Goal: Information Seeking & Learning: Compare options

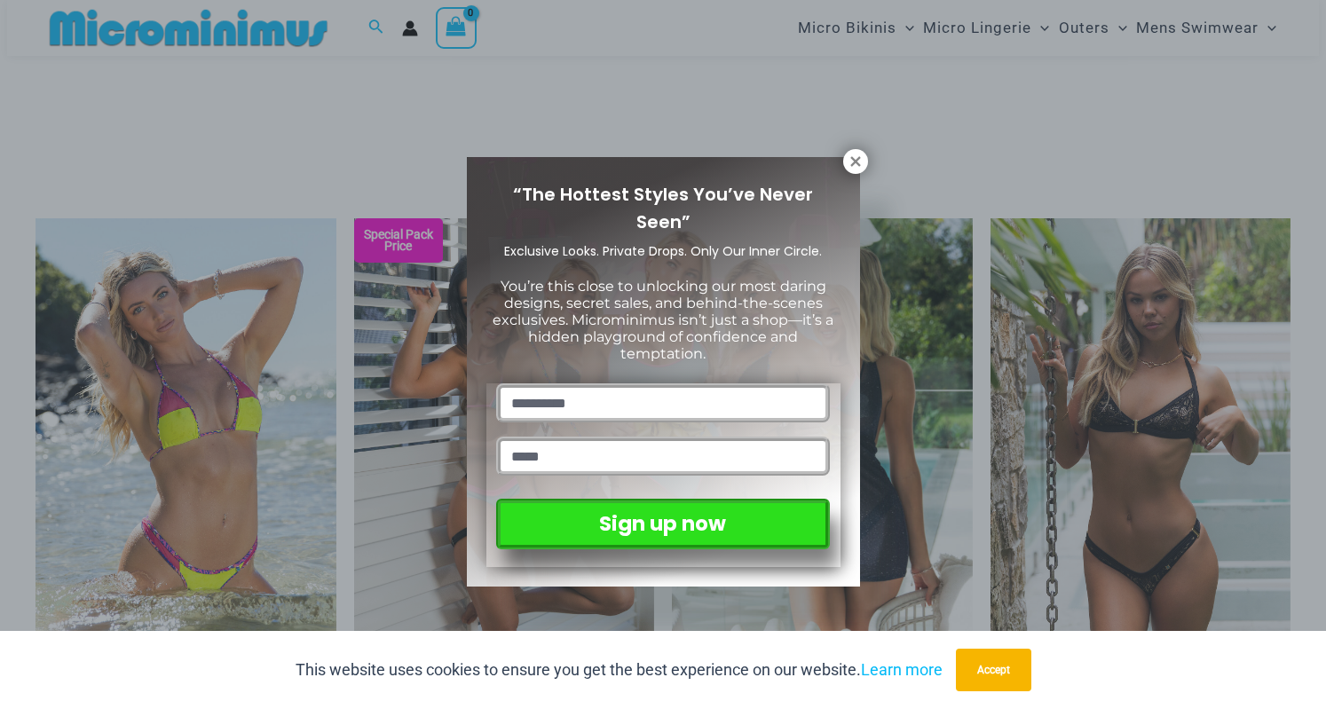
scroll to position [1853, 0]
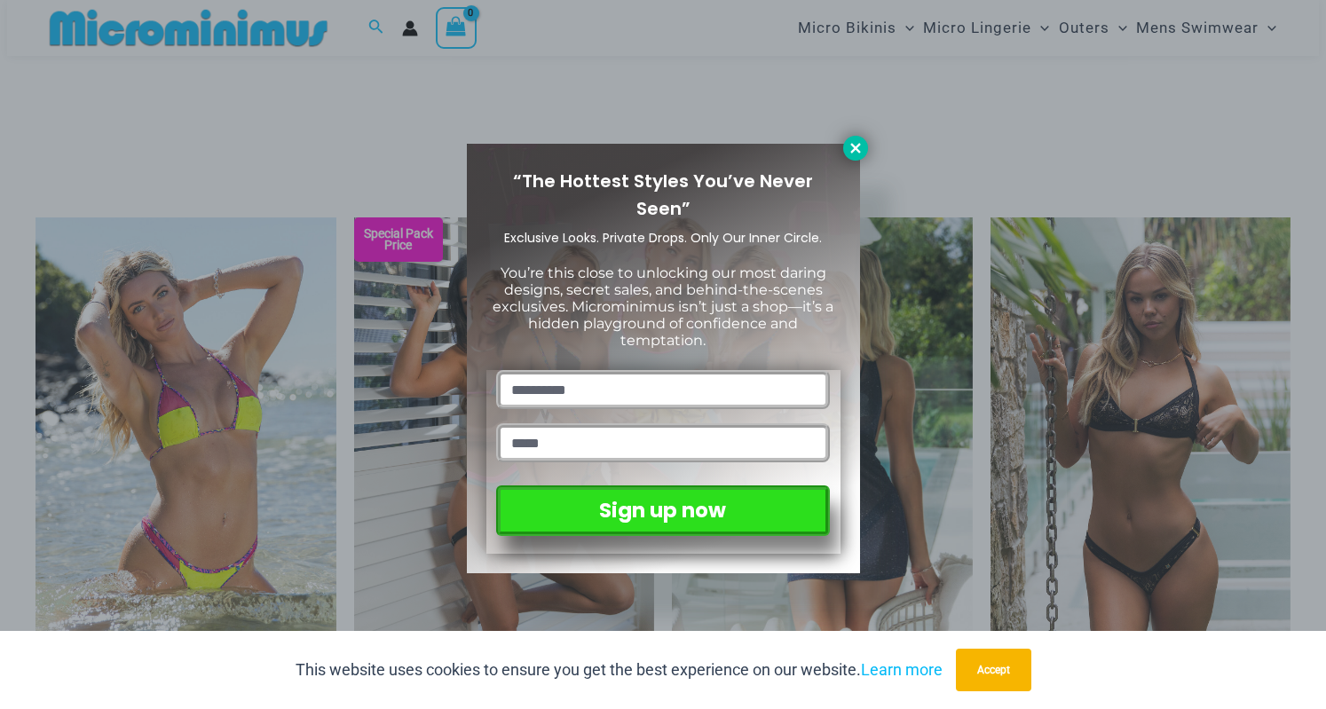
click at [848, 147] on icon at bounding box center [856, 148] width 16 height 16
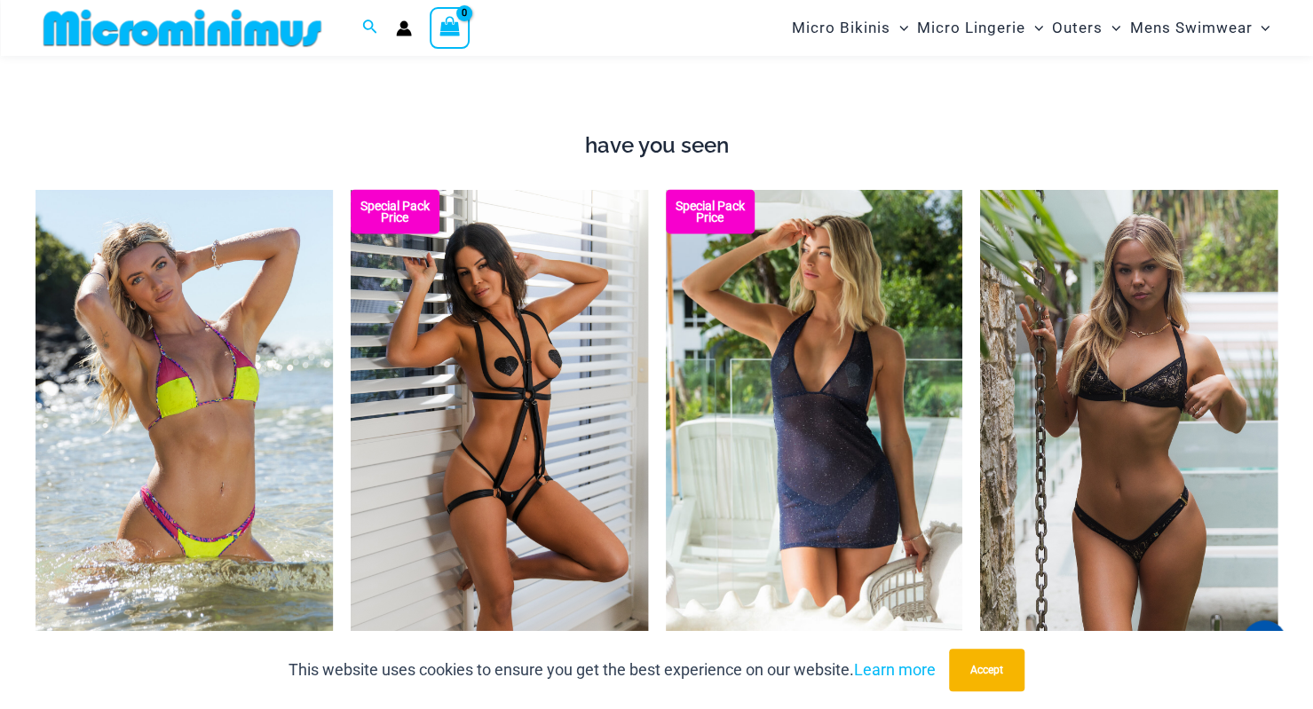
scroll to position [1868, 0]
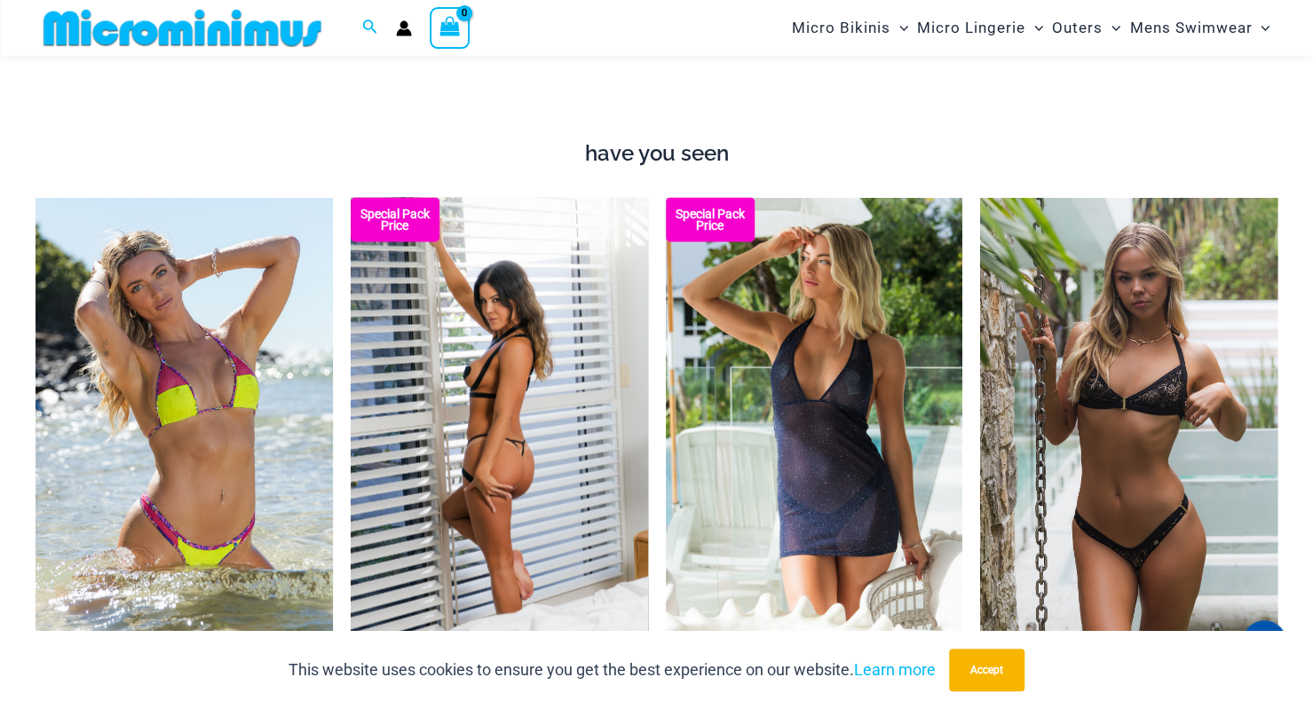
click at [565, 352] on img at bounding box center [499, 420] width 297 height 446
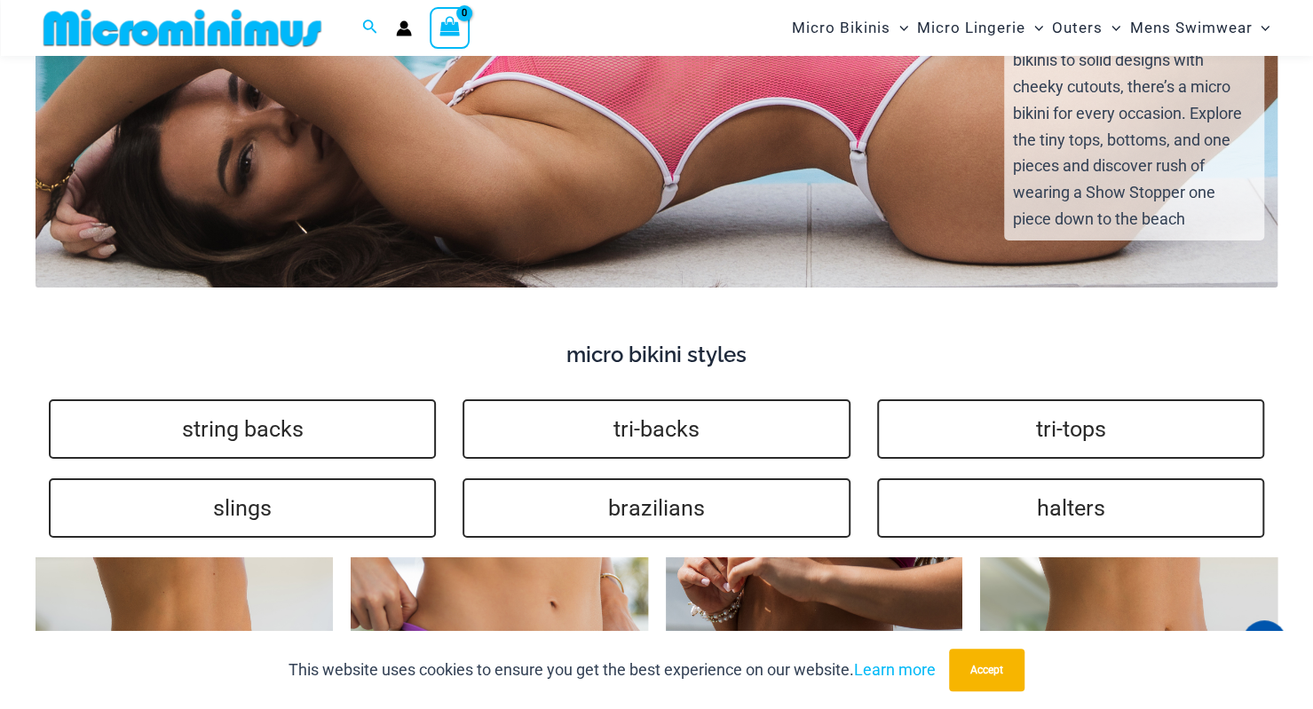
scroll to position [3879, 0]
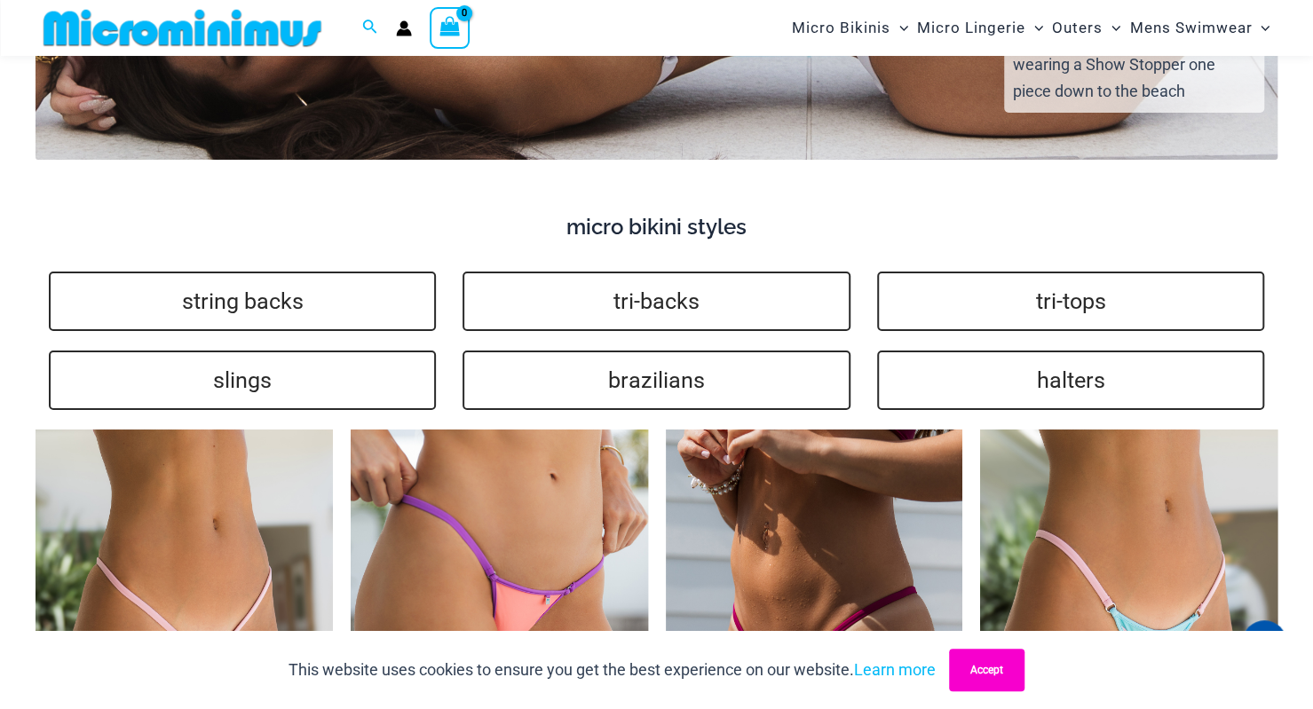
click at [1016, 678] on button "Accept" at bounding box center [986, 670] width 75 height 43
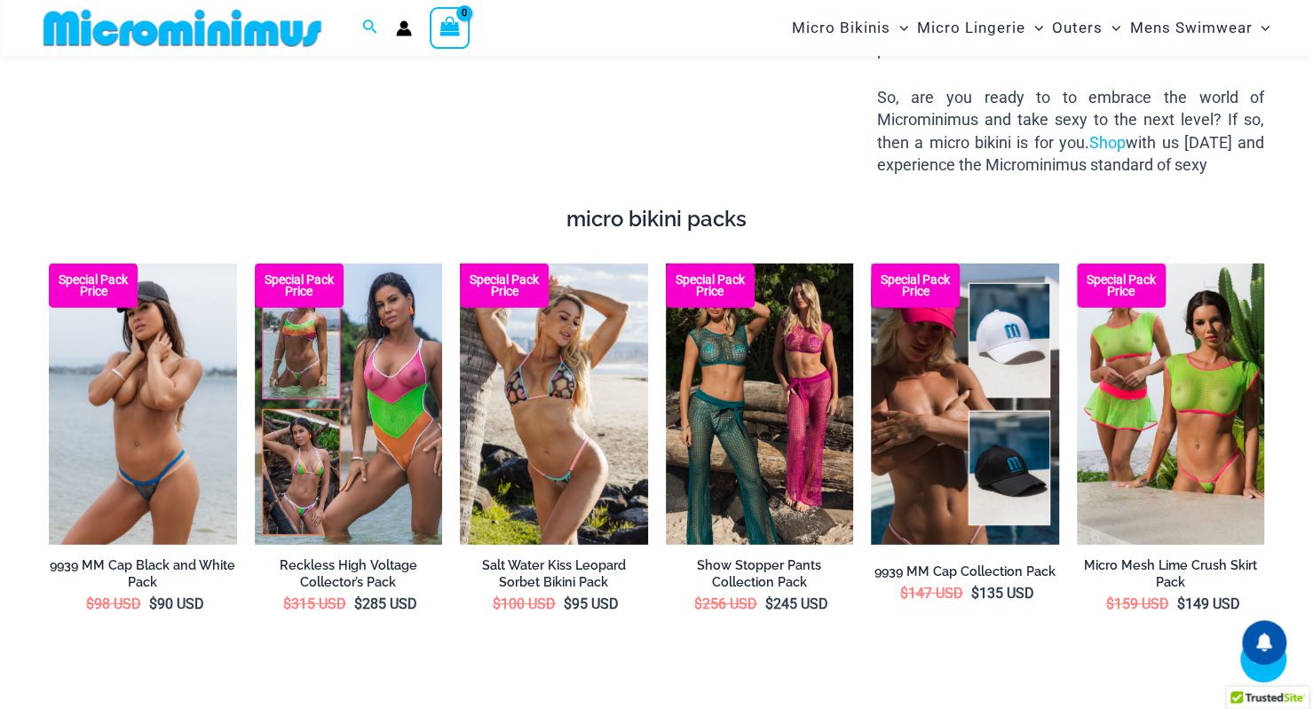
scroll to position [2844, 0]
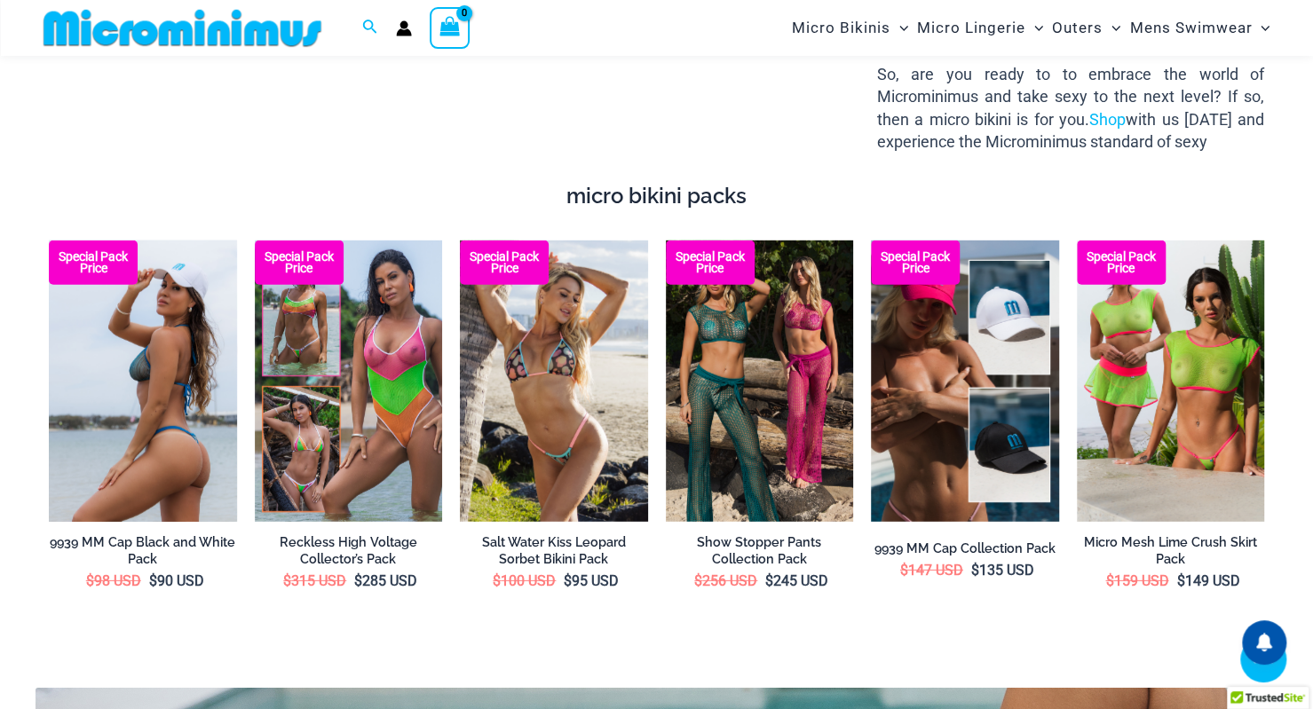
click at [160, 379] on img at bounding box center [143, 381] width 188 height 281
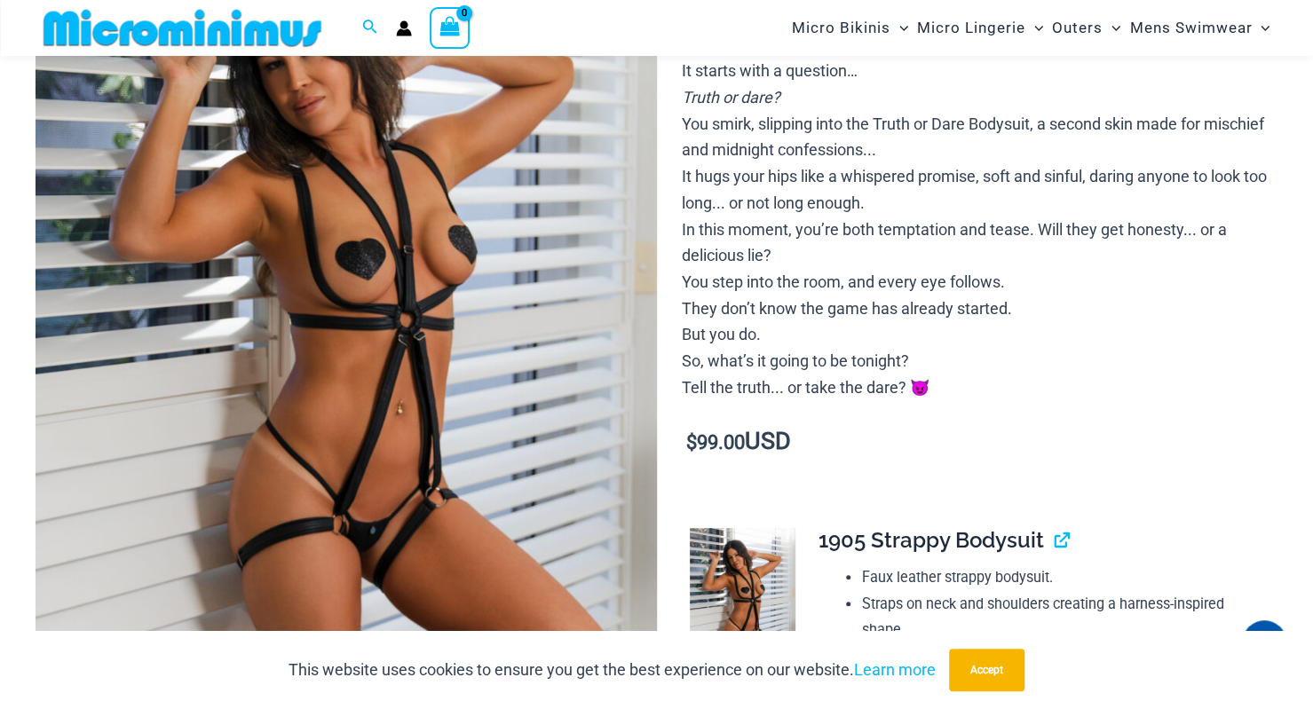
scroll to position [437, 0]
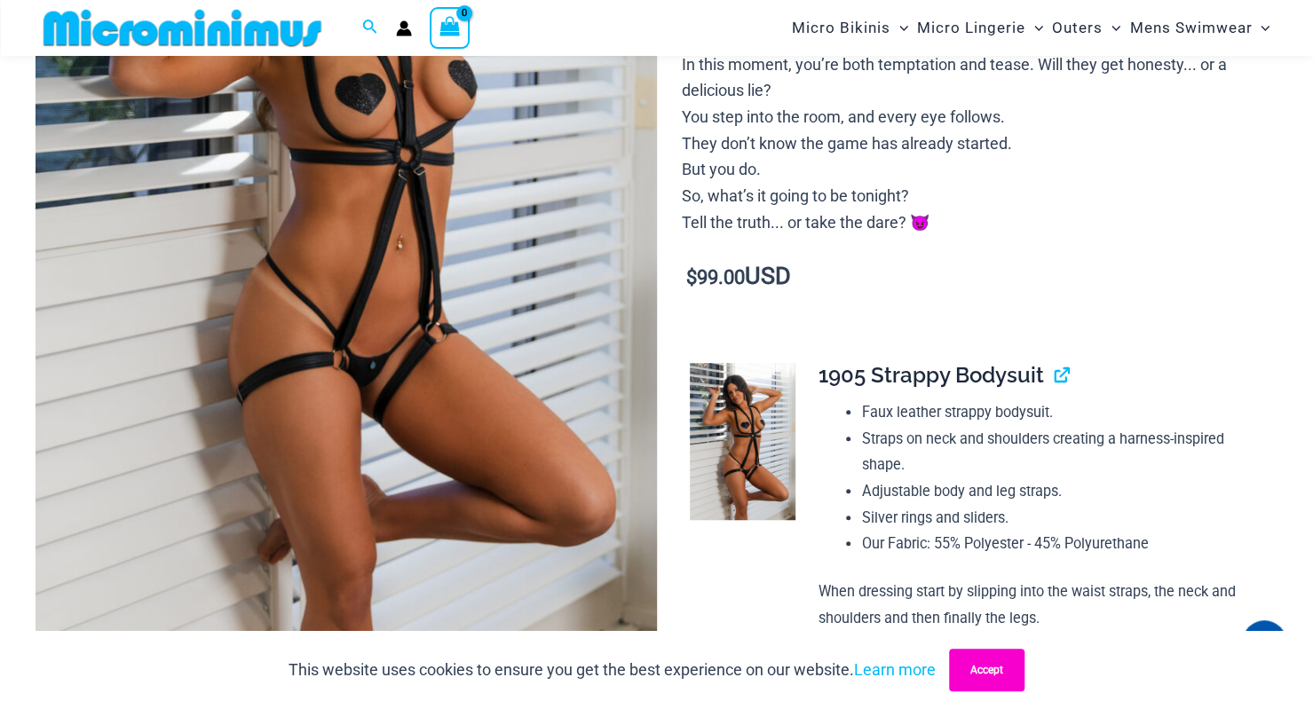
click at [992, 667] on button "Accept" at bounding box center [986, 670] width 75 height 43
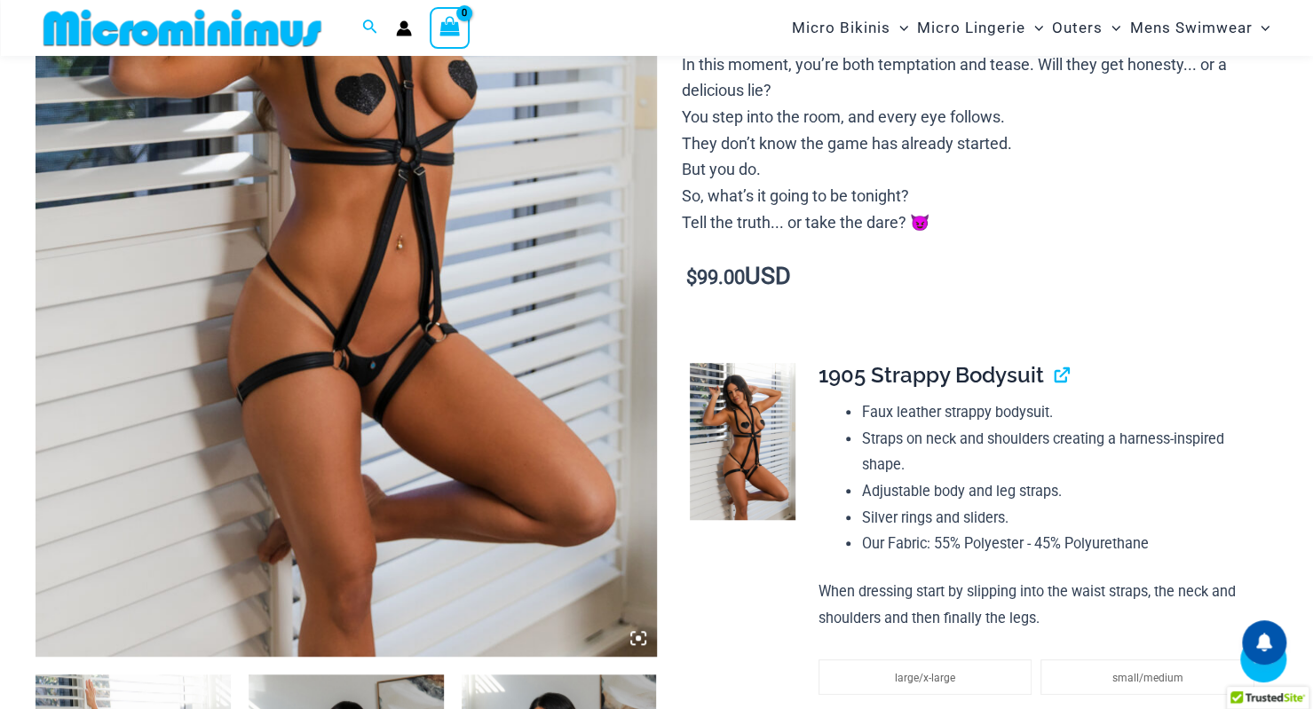
scroll to position [1058, 0]
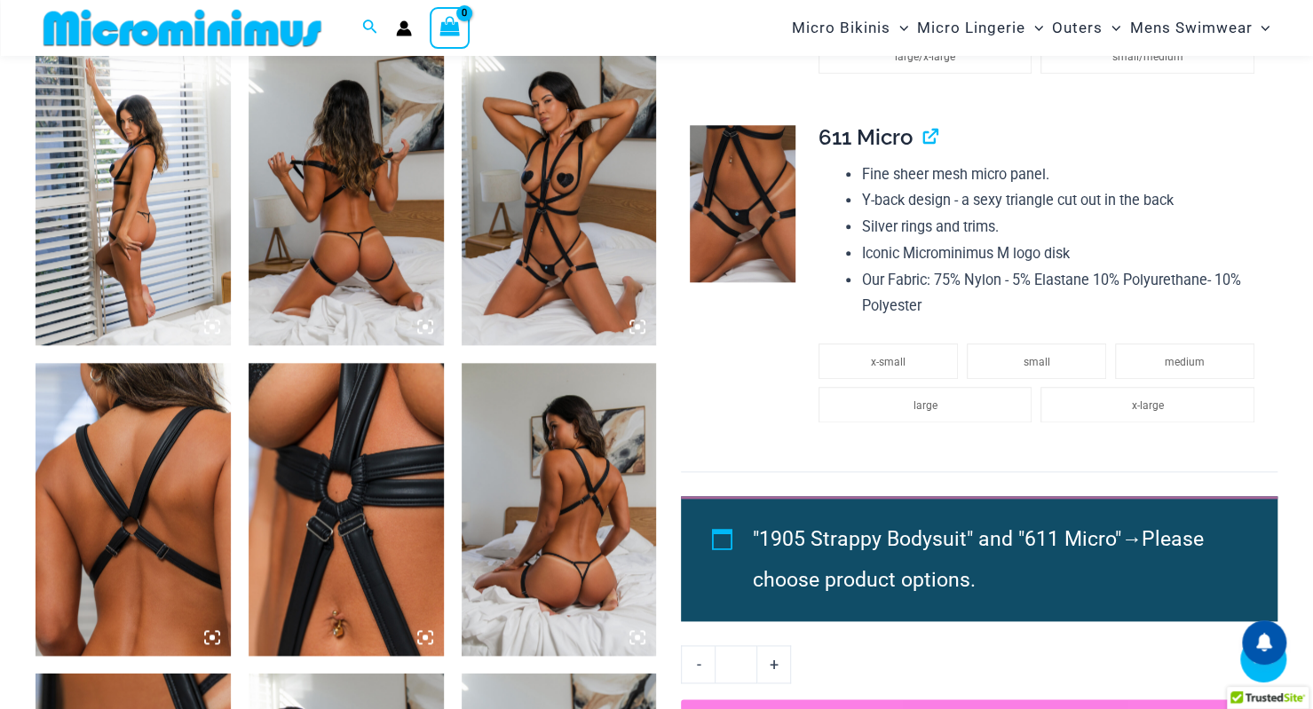
click at [421, 324] on icon at bounding box center [425, 327] width 16 height 16
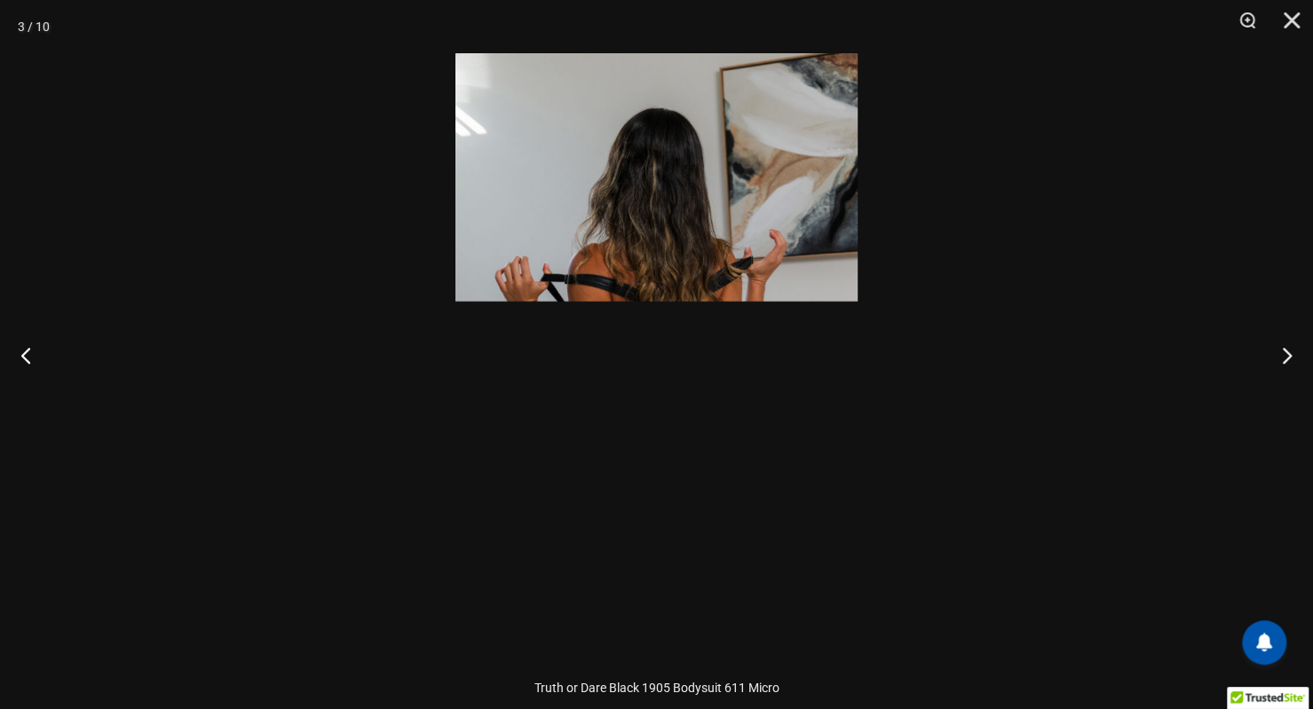
click at [655, 482] on img at bounding box center [656, 354] width 402 height 603
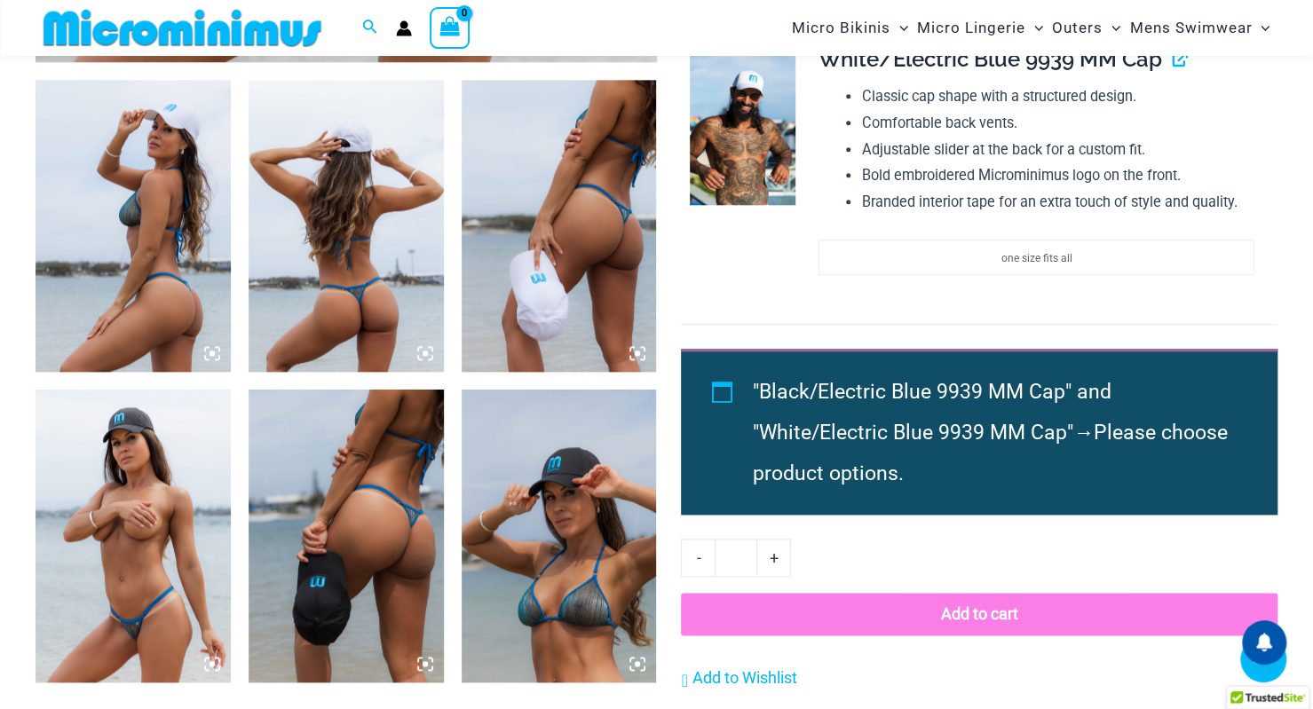
scroll to position [1044, 0]
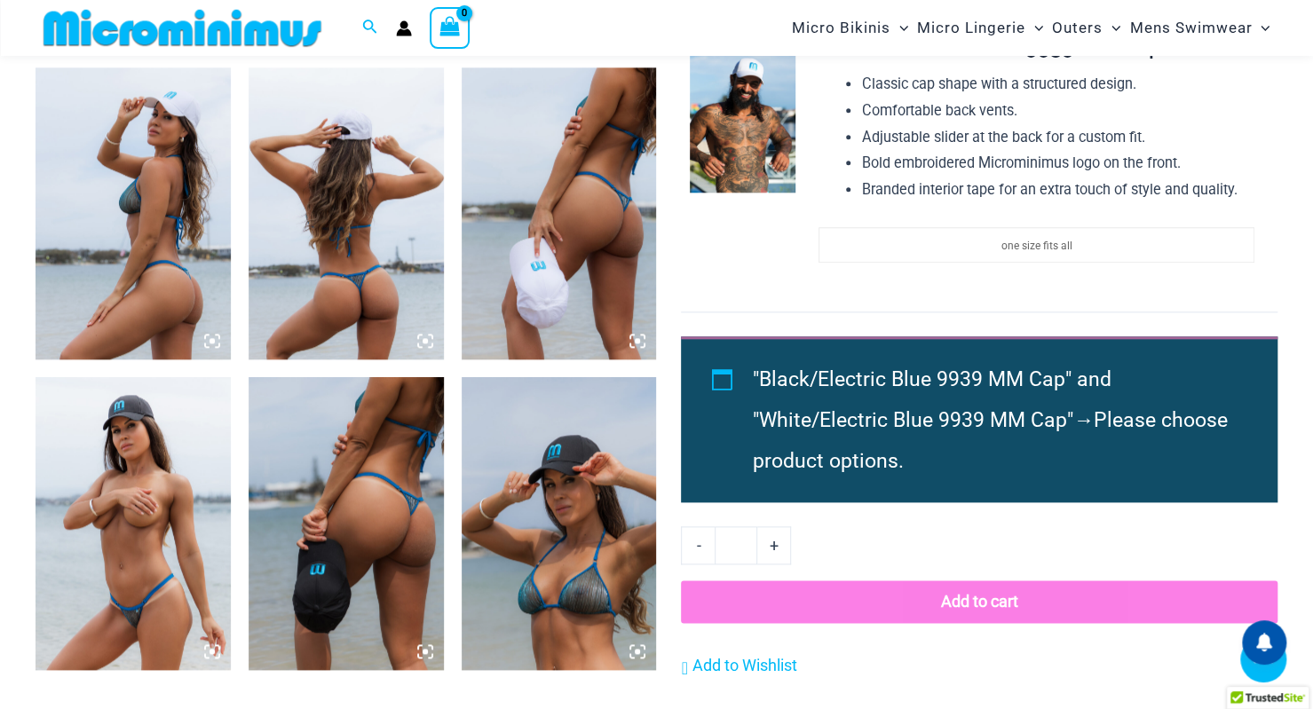
click at [428, 343] on icon at bounding box center [425, 341] width 16 height 16
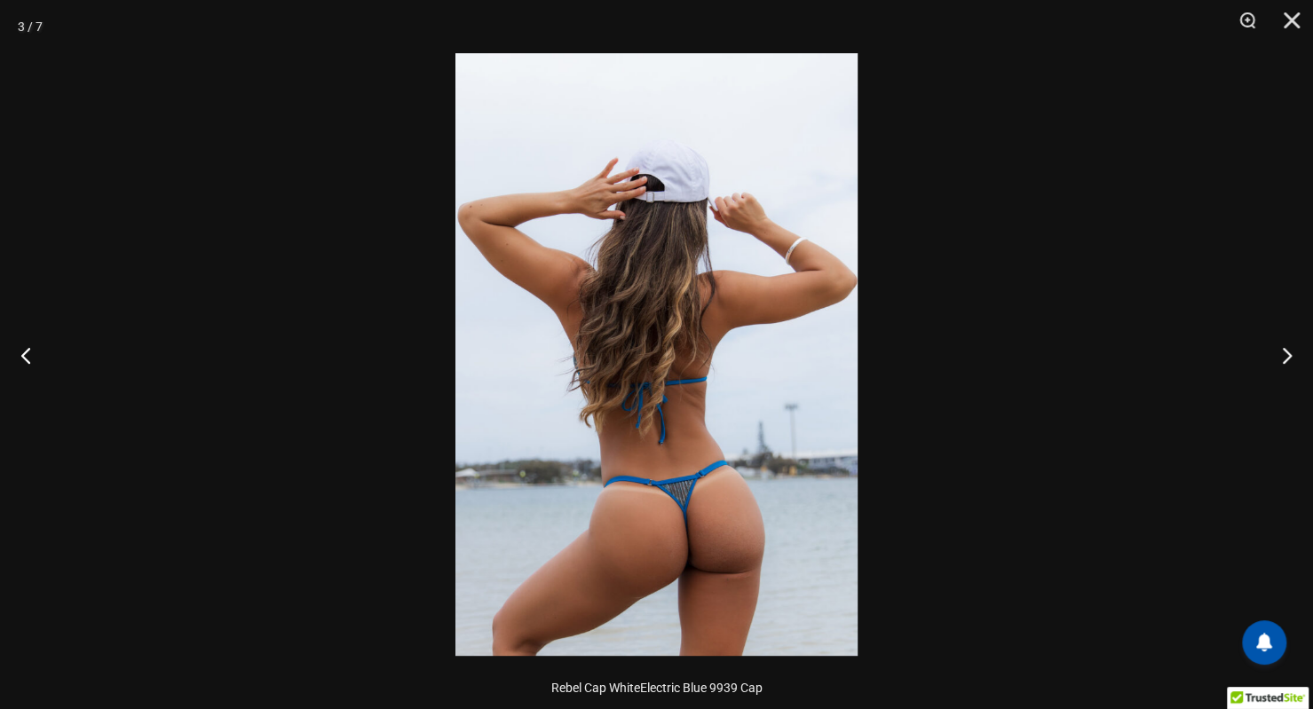
click at [691, 427] on img at bounding box center [656, 354] width 402 height 603
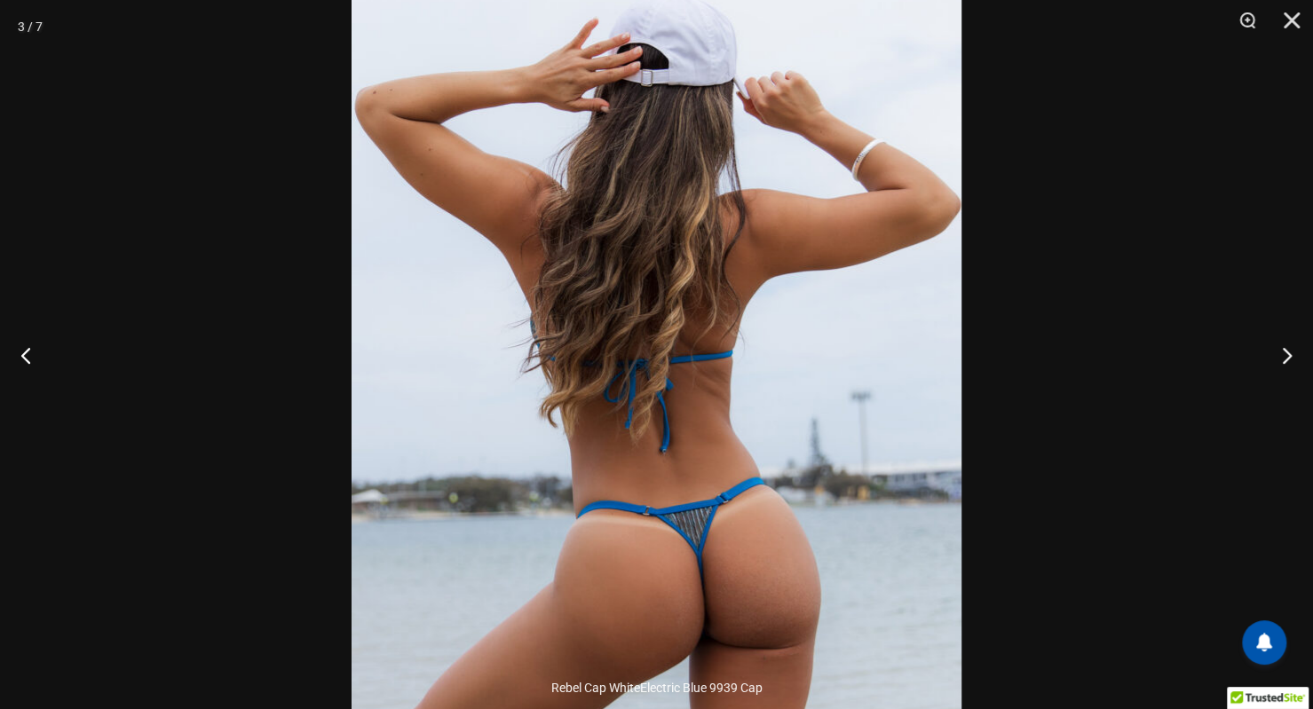
click at [34, 143] on div at bounding box center [656, 354] width 1313 height 709
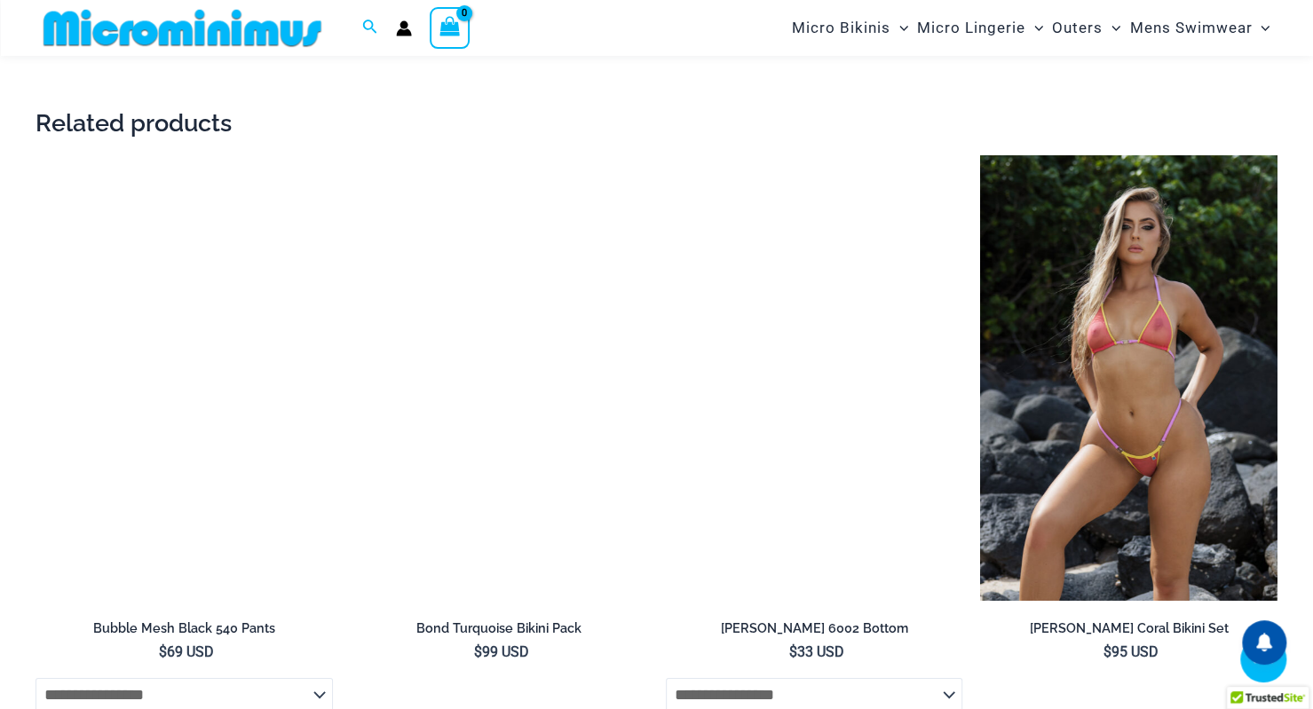
scroll to position [2912, 0]
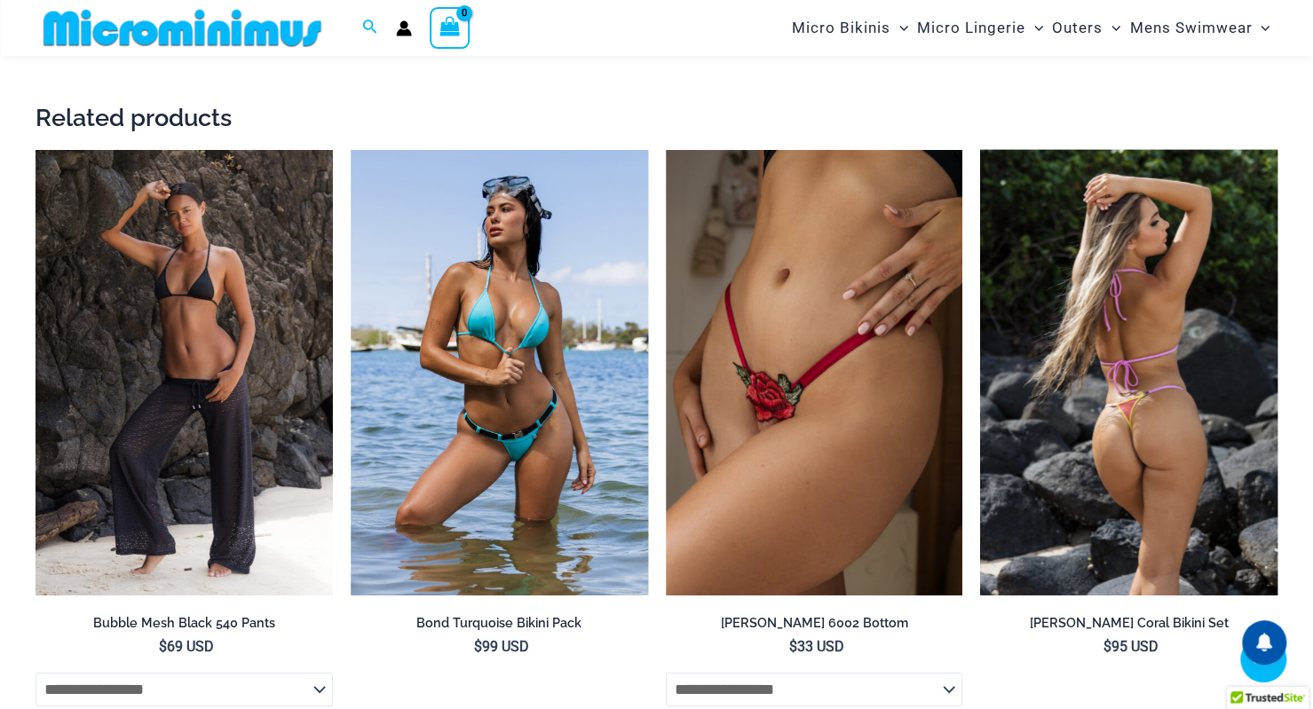
click at [1184, 400] on img at bounding box center [1128, 373] width 297 height 446
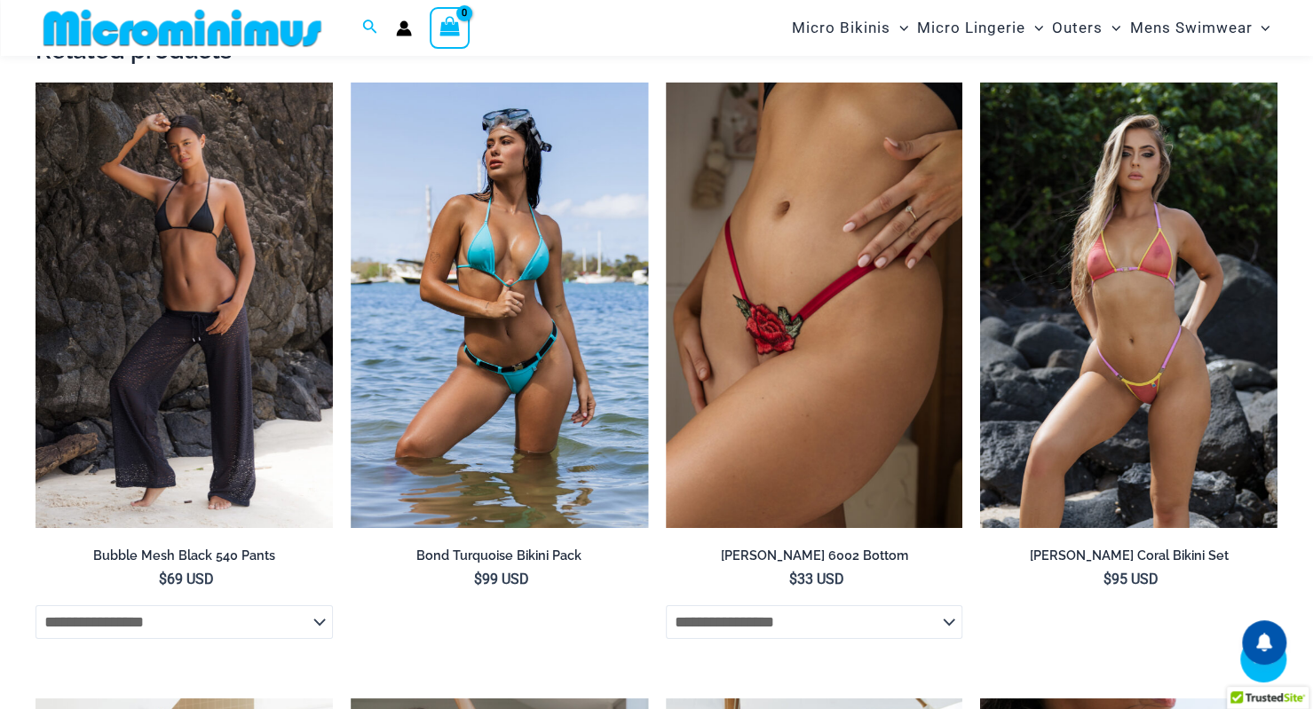
scroll to position [2967, 0]
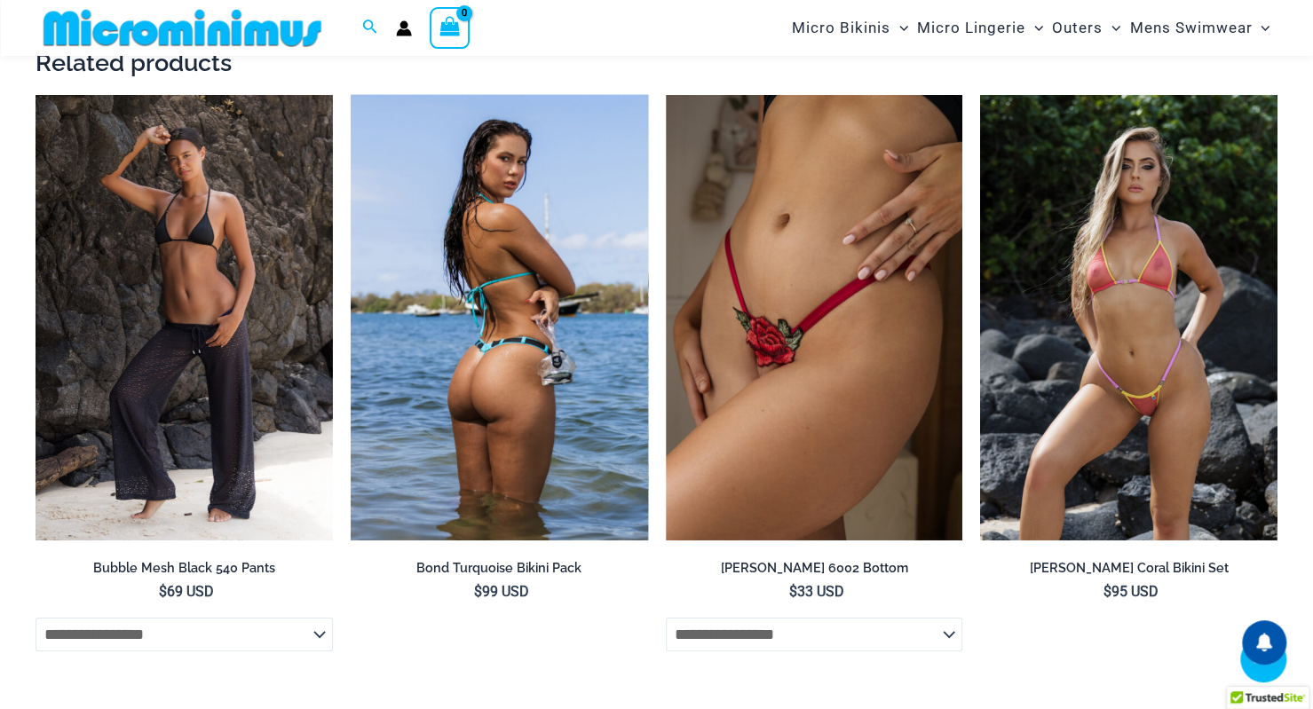
click at [446, 400] on img at bounding box center [499, 318] width 297 height 446
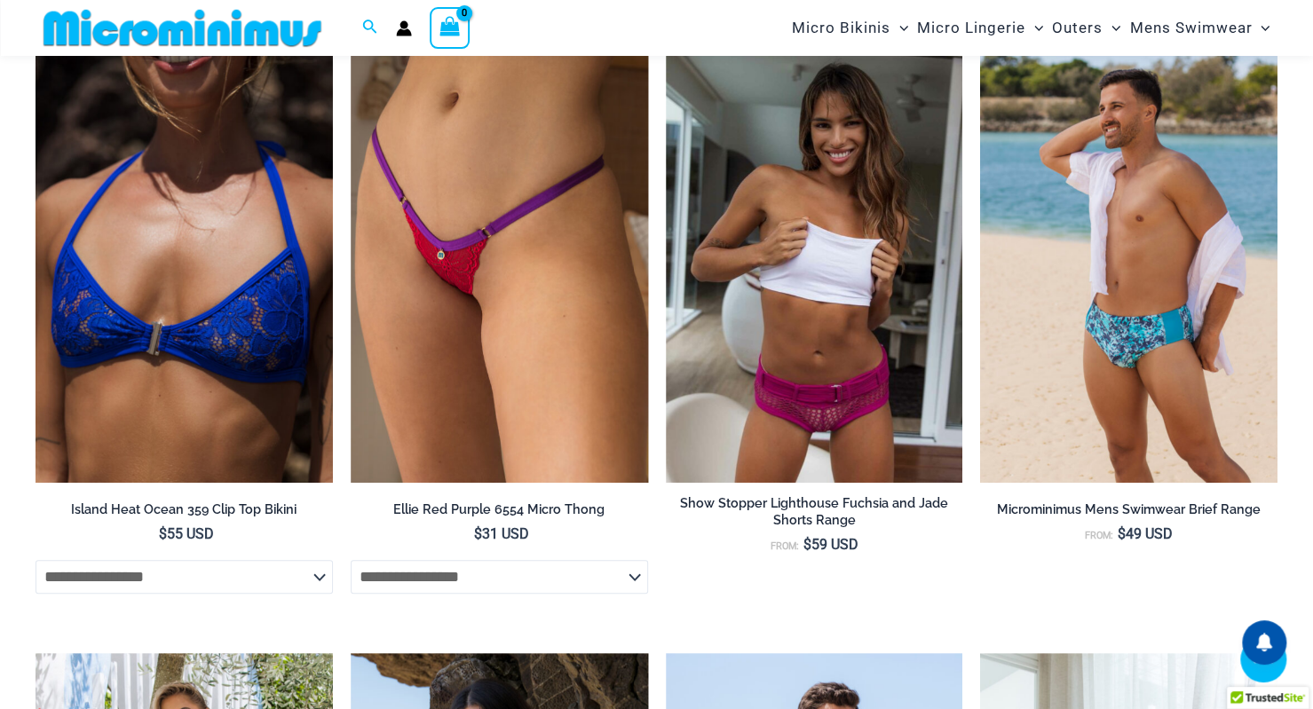
scroll to position [4877, 0]
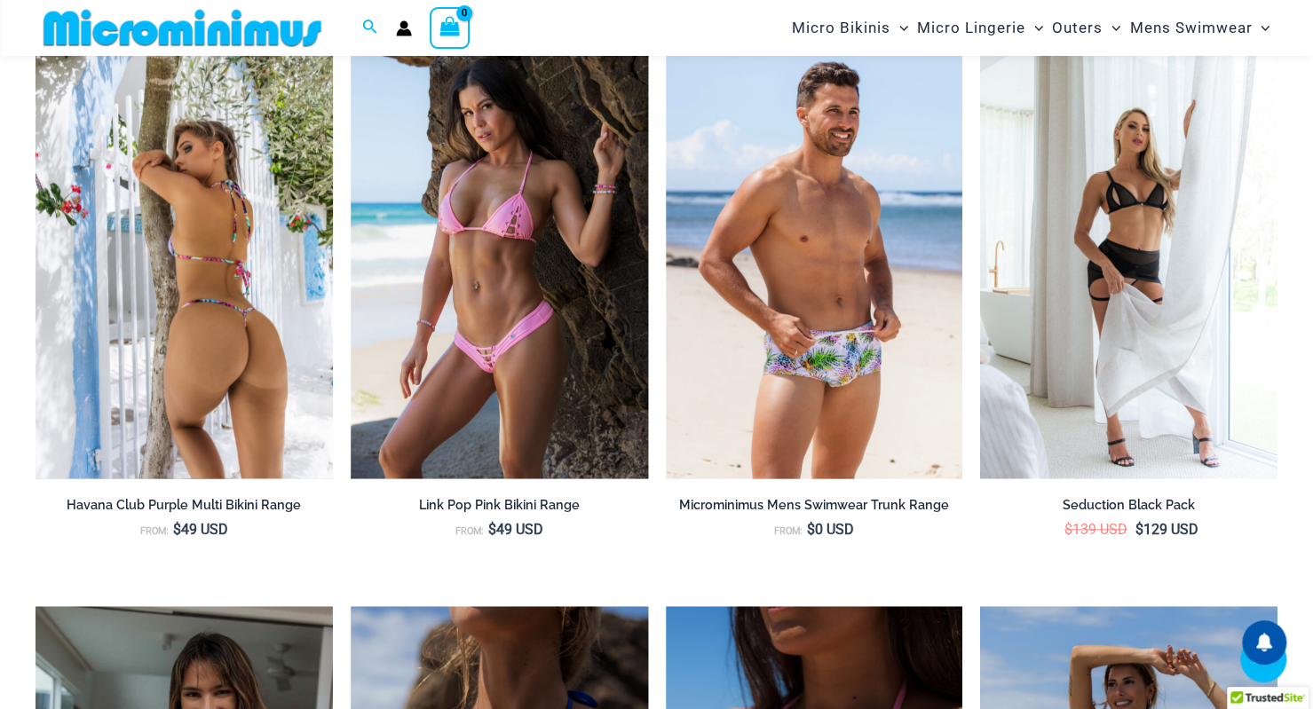
click at [190, 415] on img at bounding box center [184, 256] width 297 height 446
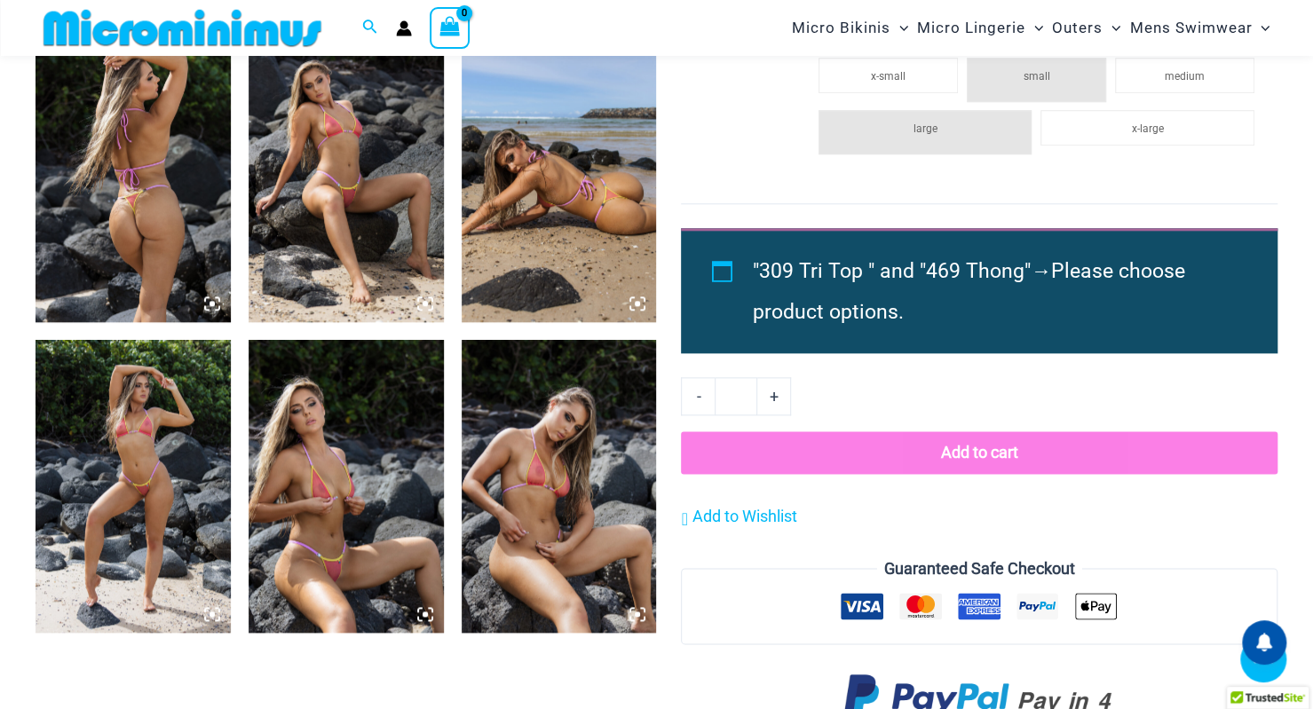
scroll to position [1062, 0]
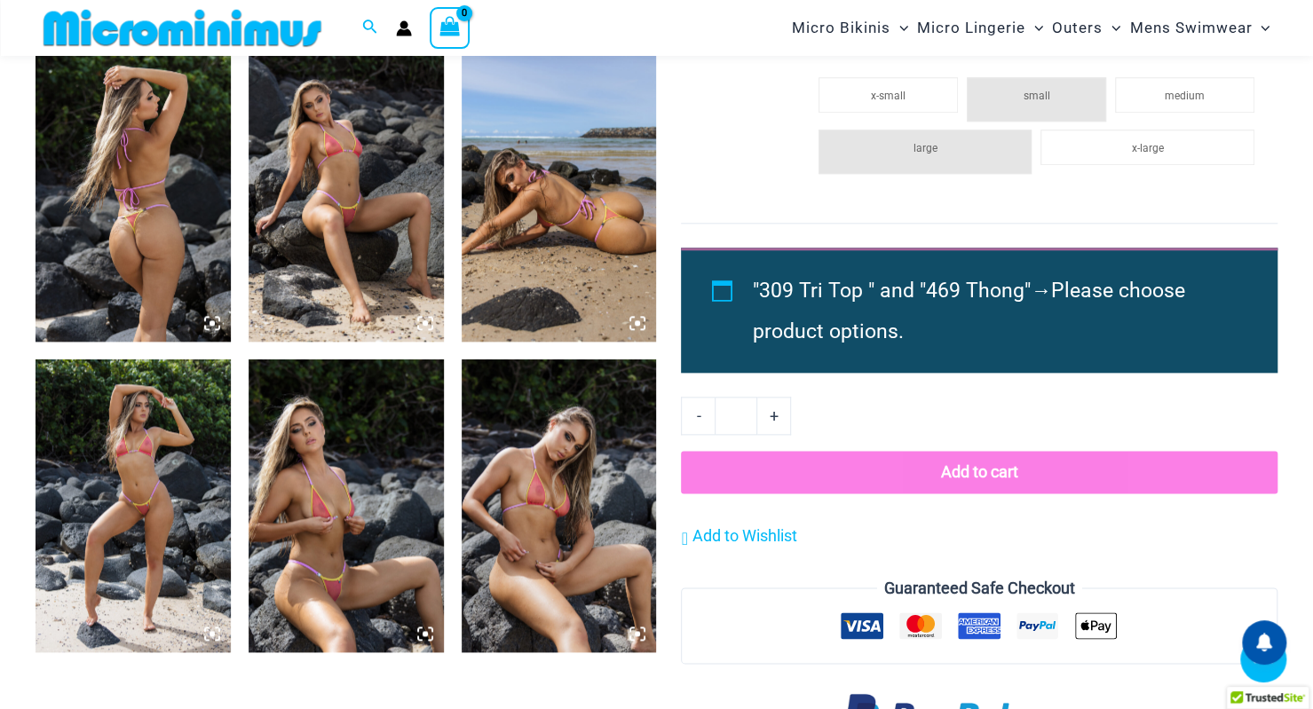
click at [644, 320] on icon at bounding box center [643, 319] width 4 height 4
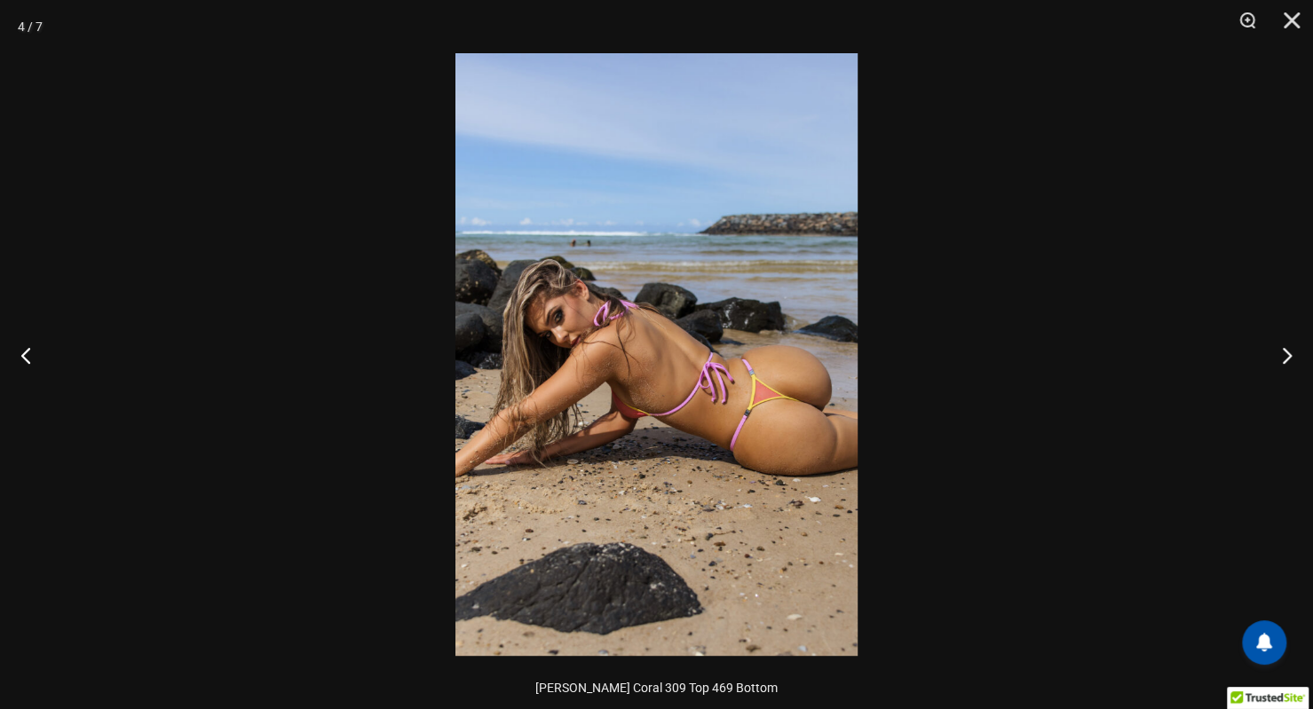
click at [666, 357] on img at bounding box center [656, 354] width 402 height 603
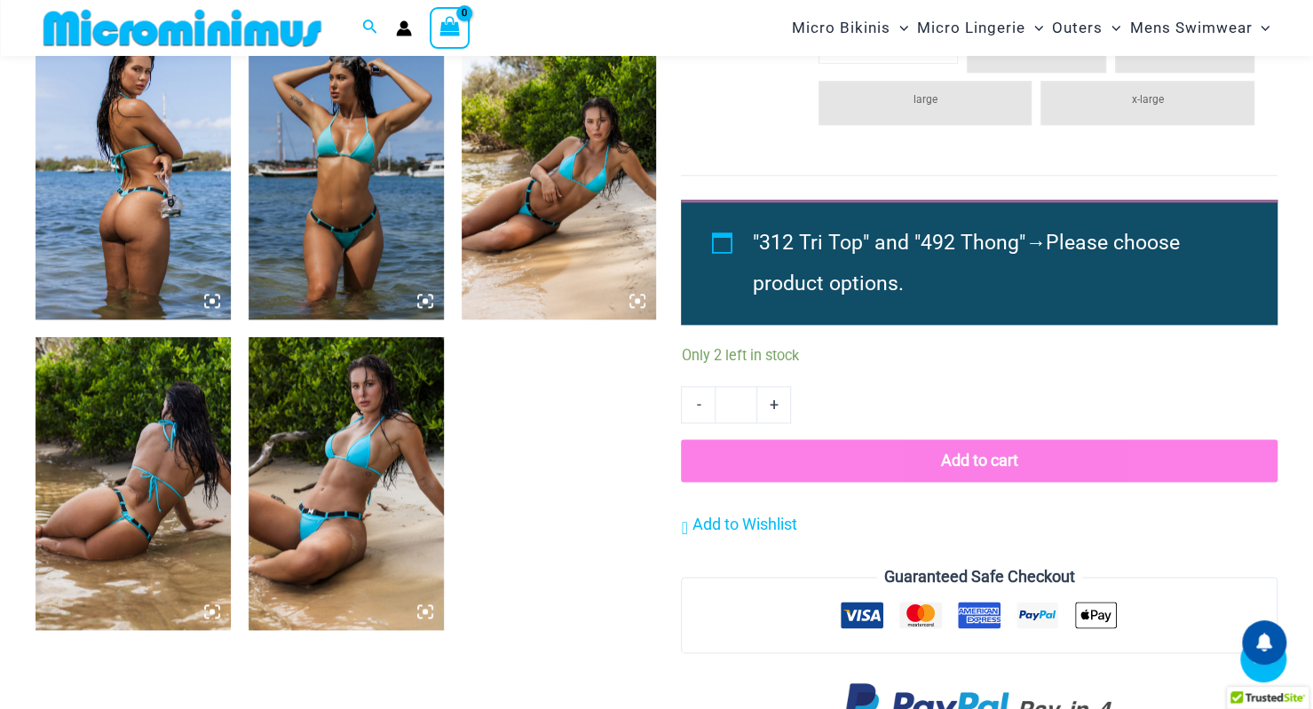
scroll to position [1096, 0]
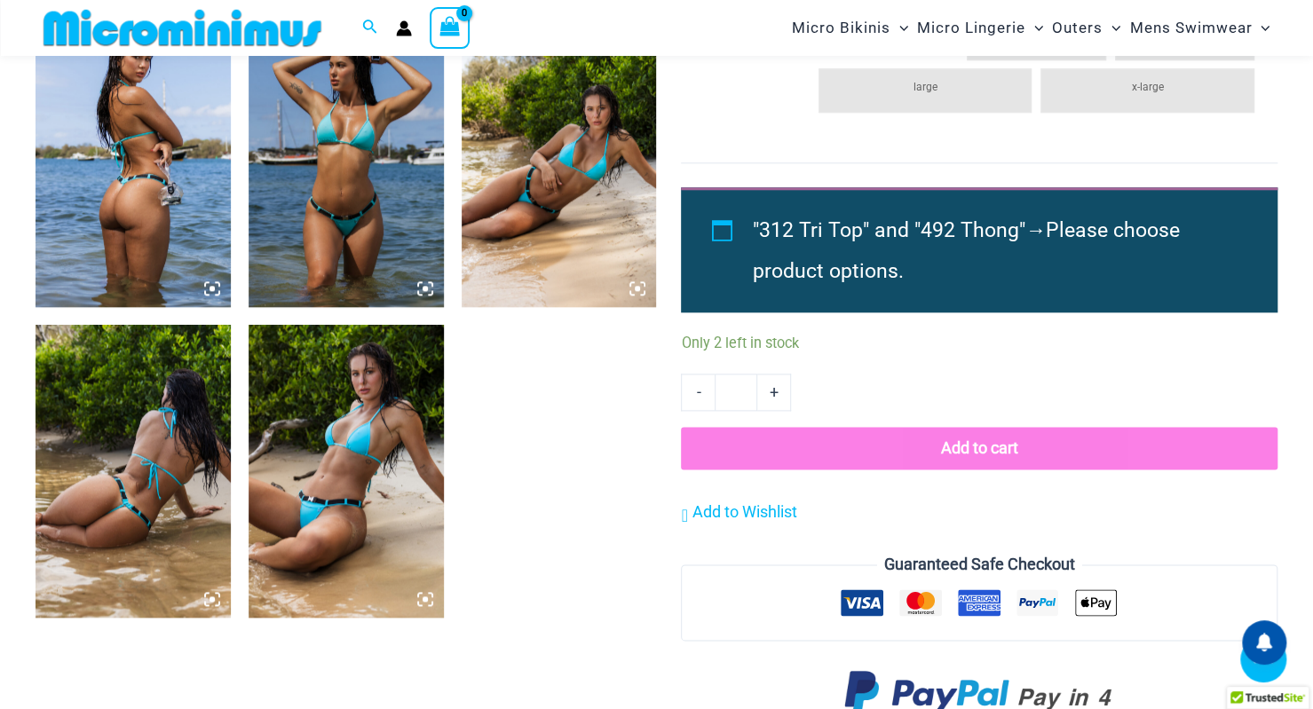
click at [206, 597] on icon at bounding box center [212, 599] width 16 height 16
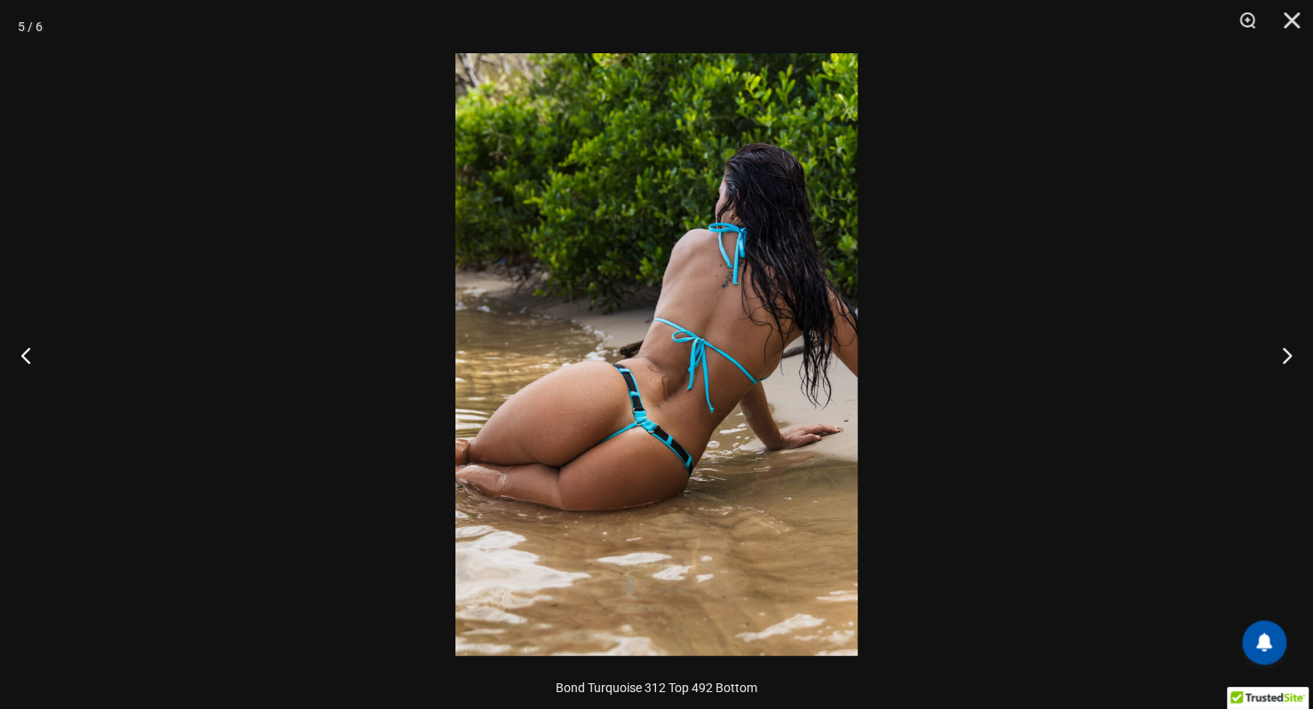
click at [562, 451] on img at bounding box center [656, 354] width 402 height 603
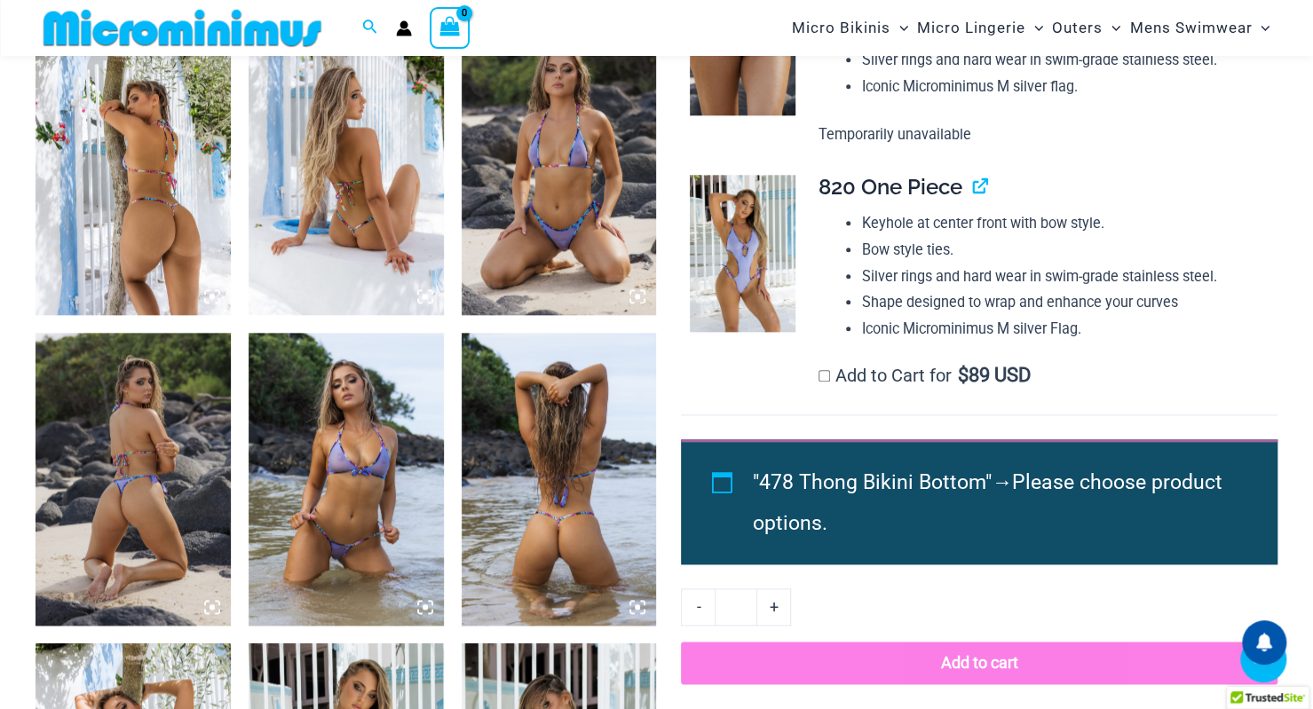
scroll to position [1083, 0]
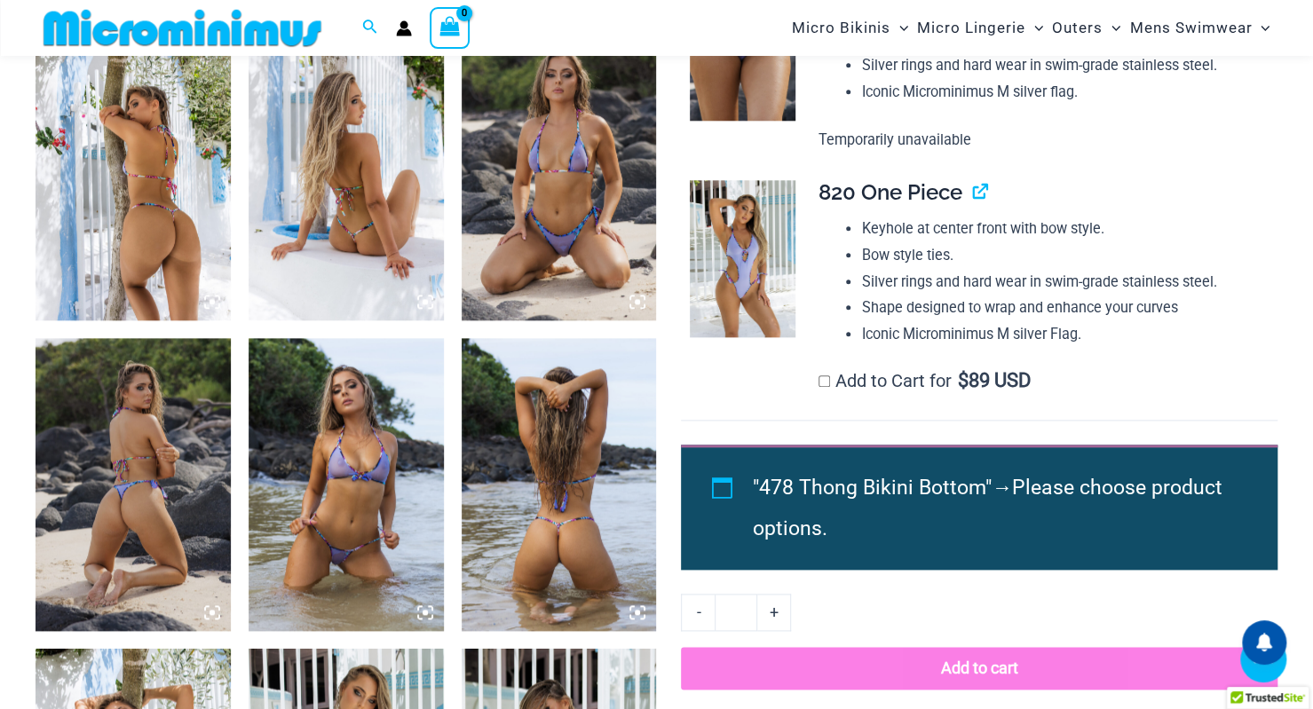
drag, startPoint x: 1321, startPoint y: 70, endPoint x: 1315, endPoint y: 194, distance: 124.4
click at [211, 613] on icon at bounding box center [212, 612] width 5 height 5
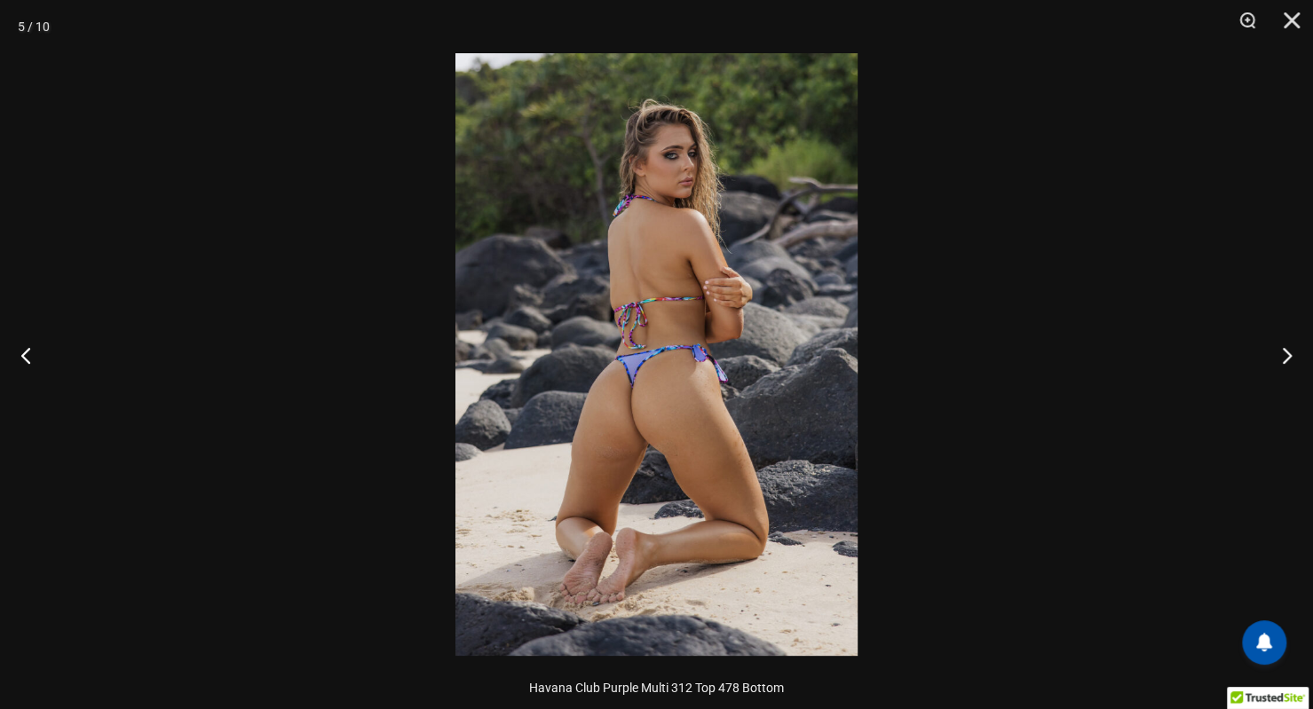
click at [586, 482] on img at bounding box center [656, 354] width 402 height 603
